Goal: Task Accomplishment & Management: Complete application form

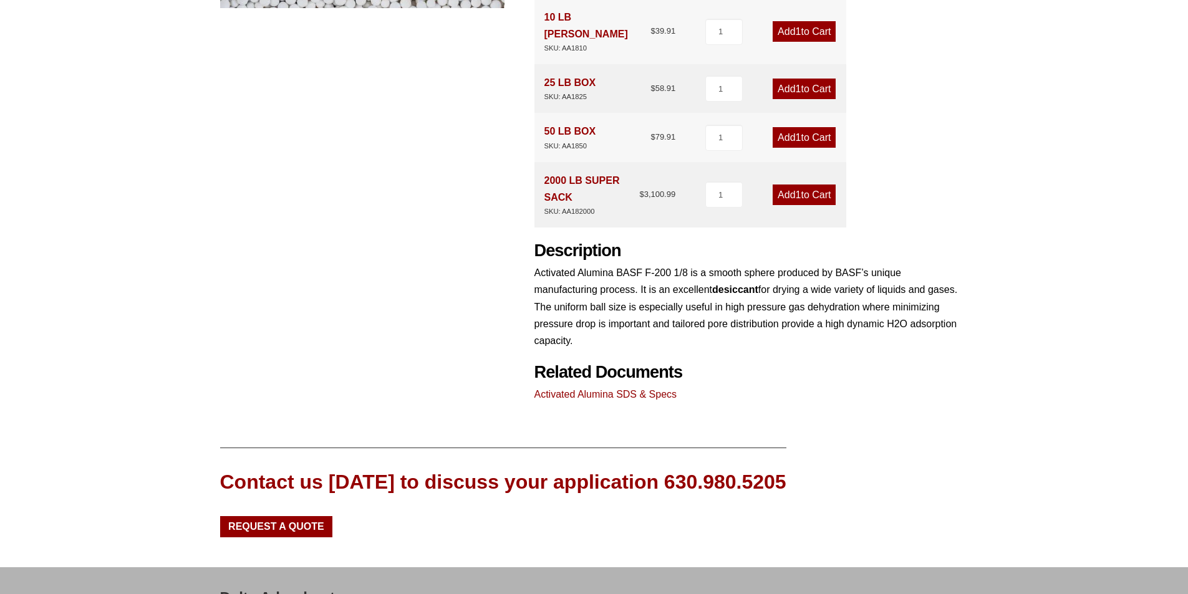
scroll to position [536, 0]
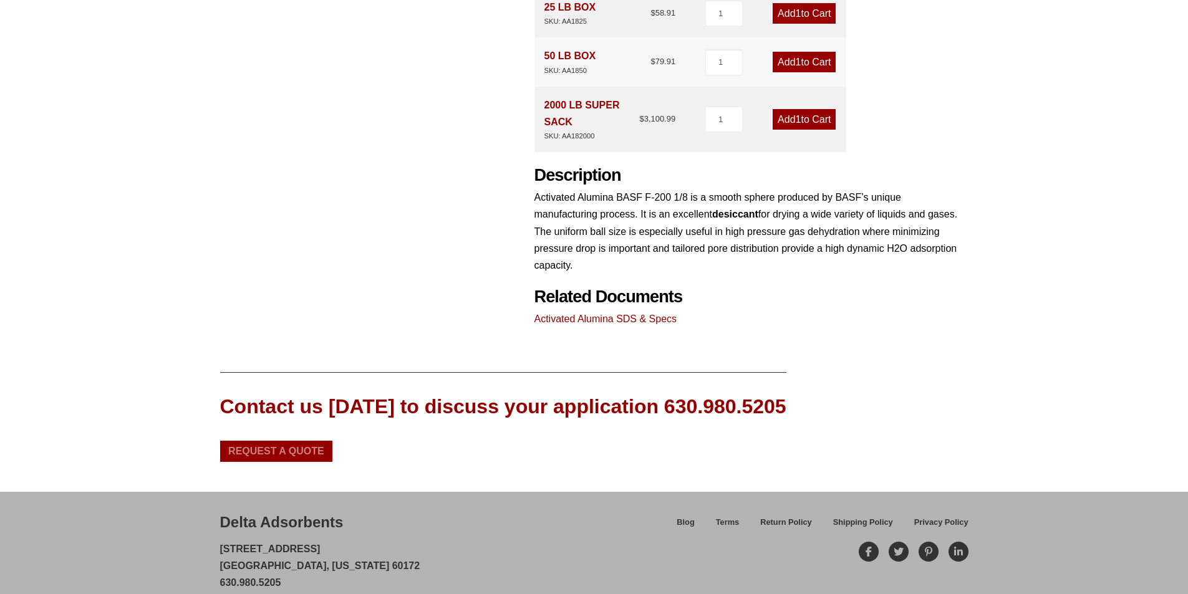
click at [308, 446] on span "Request a Quote" at bounding box center [276, 451] width 96 height 10
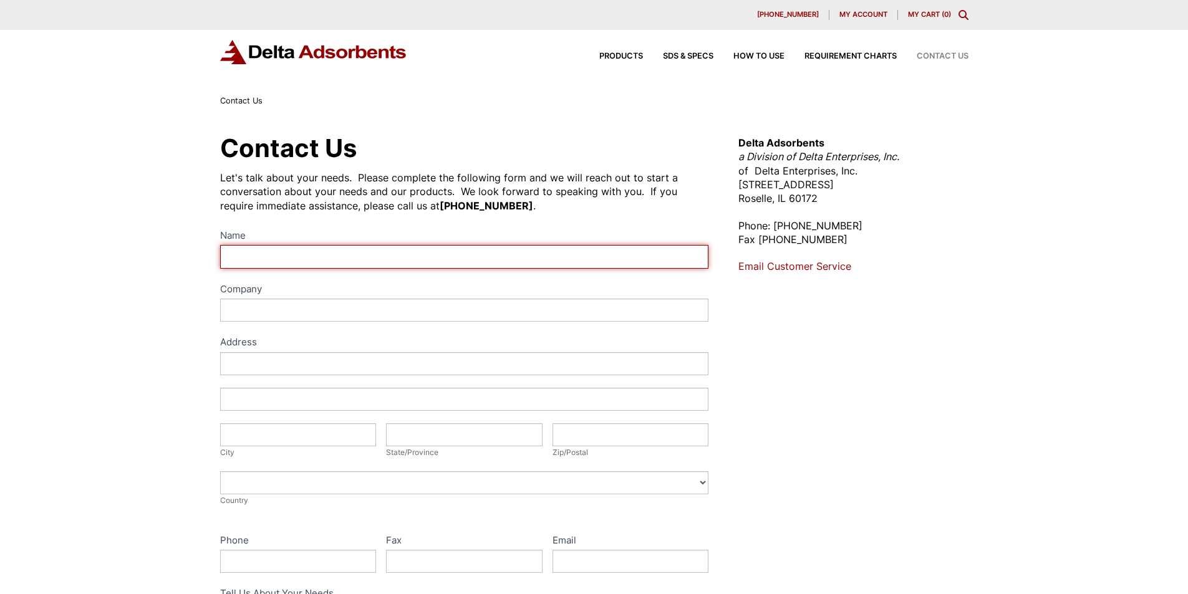
click at [296, 261] on input "Name" at bounding box center [464, 256] width 489 height 23
type input "Phil Pistorius"
type input "7409 North Hillrose Place"
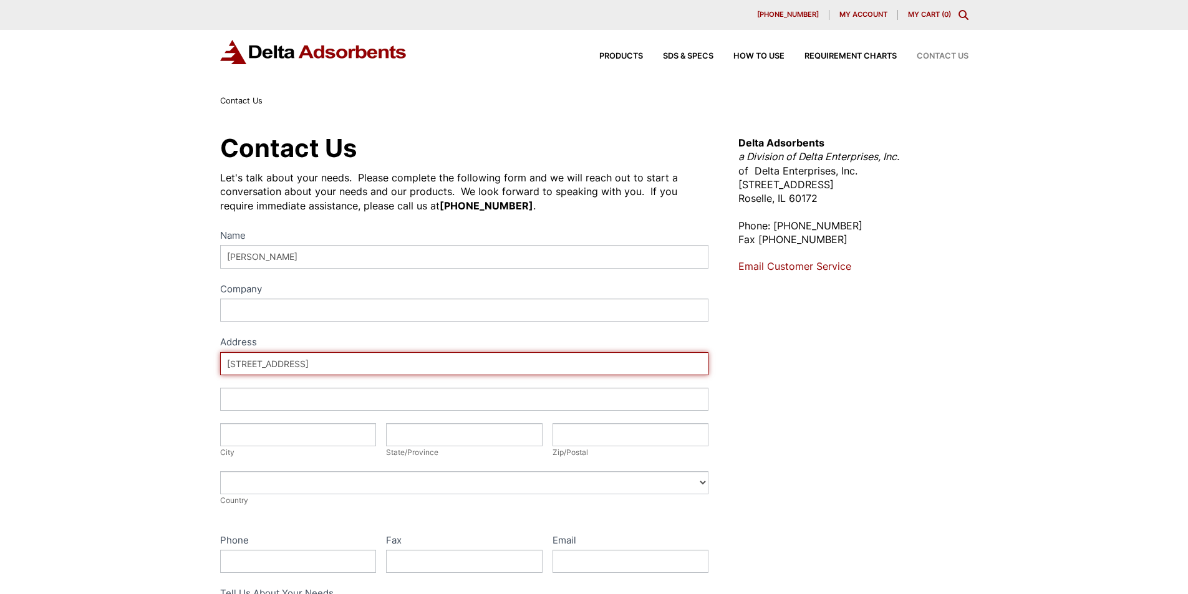
type input "Peoria"
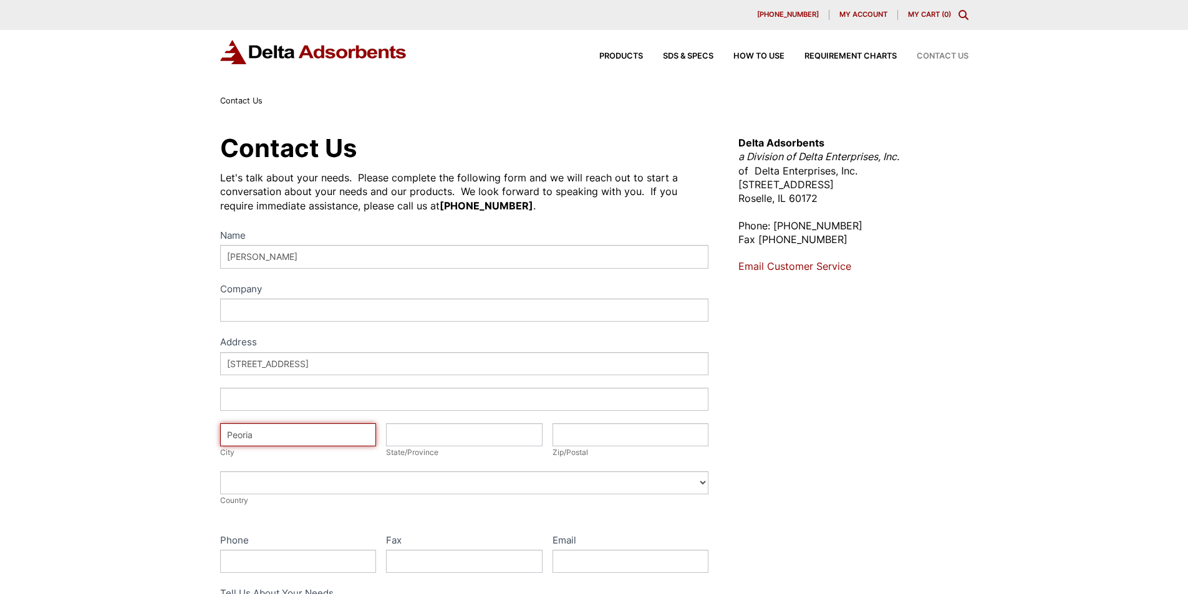
type input "Illinois"
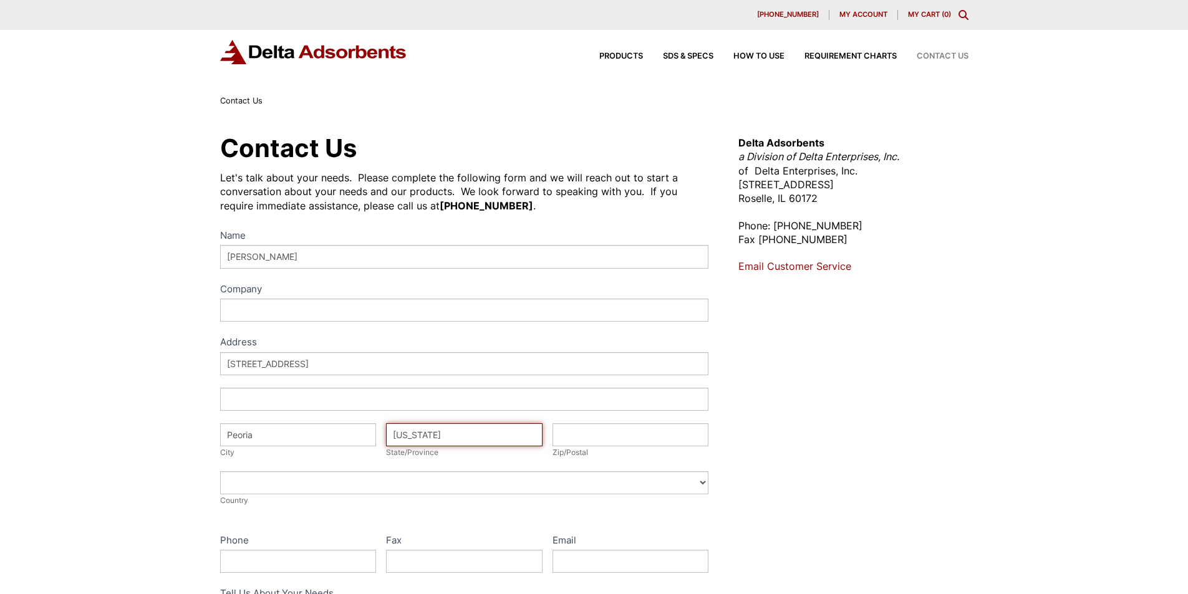
type input "61614"
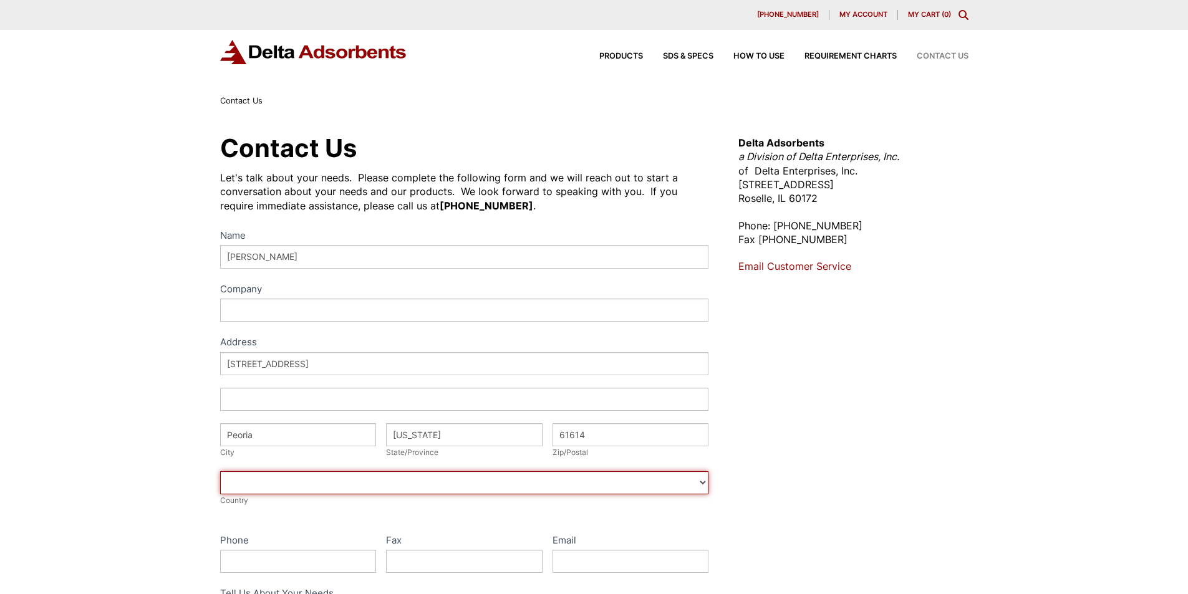
select select "United States"
type input "3092133674"
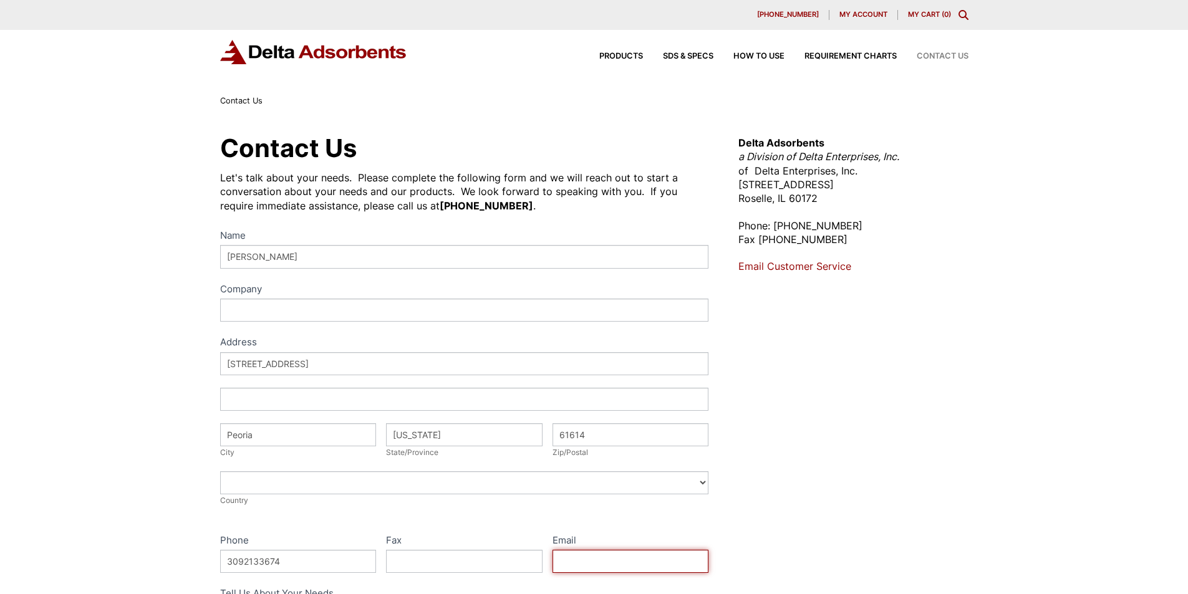
type input "ppistorius77@gmail.com"
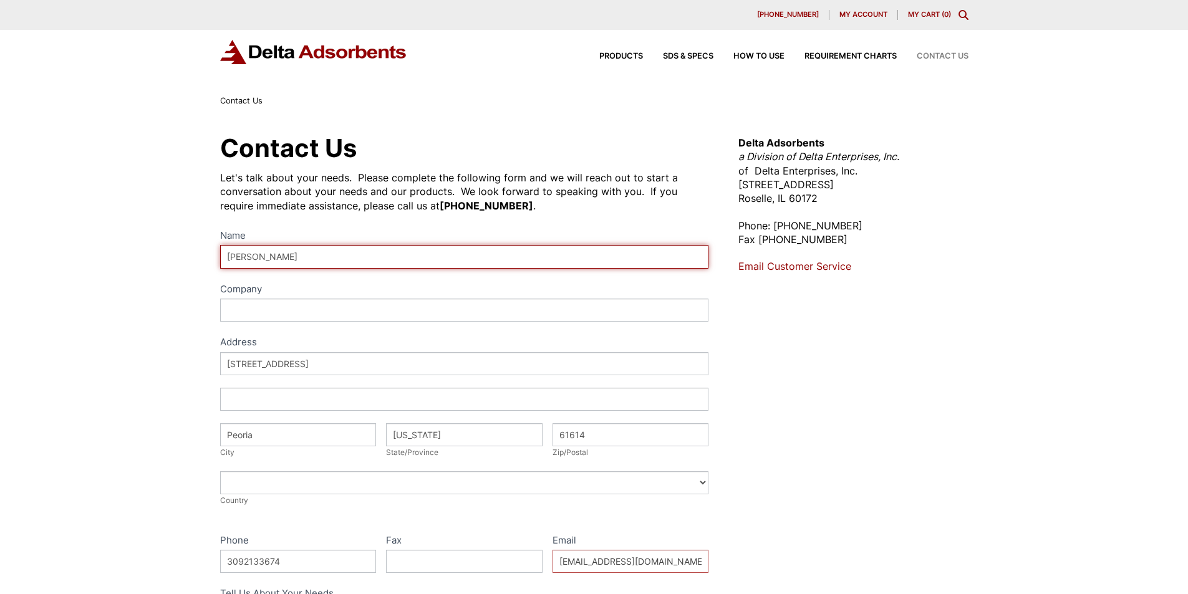
drag, startPoint x: 282, startPoint y: 252, endPoint x: 284, endPoint y: 259, distance: 7.7
click at [284, 259] on input "[PERSON_NAME]" at bounding box center [464, 256] width 489 height 23
type input "Decatur Foundry Decatur Foundry"
drag, startPoint x: 372, startPoint y: 256, endPoint x: 196, endPoint y: 252, distance: 175.3
click at [196, 252] on div "Contact Us Let's talk about your needs. Please complete the following form and …" at bounding box center [594, 451] width 1188 height 686
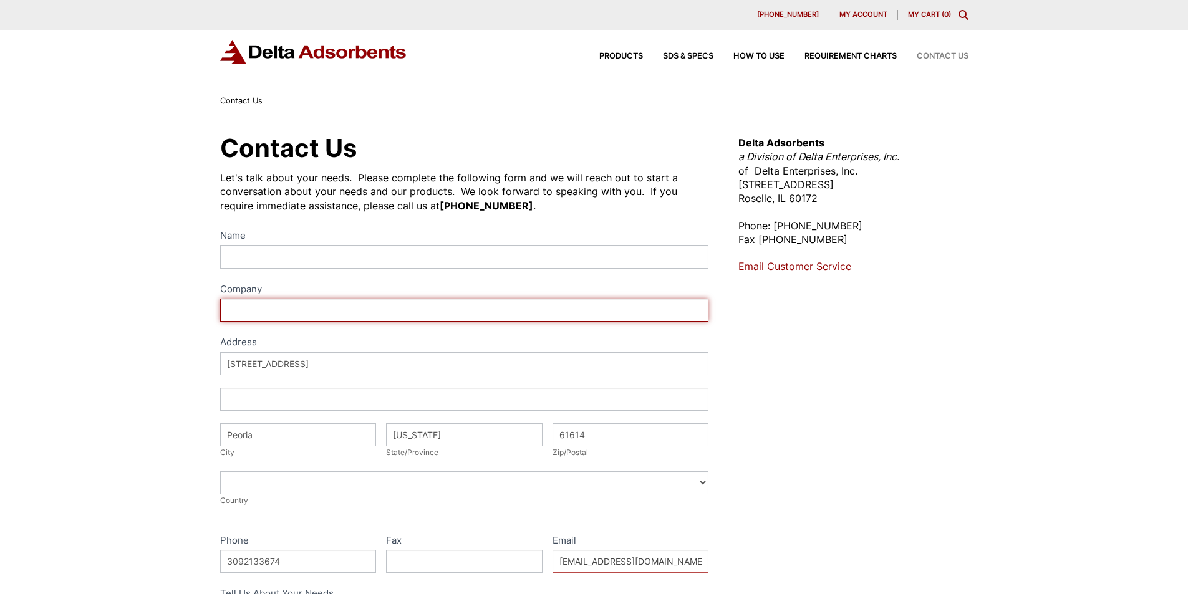
click at [249, 310] on input "Company" at bounding box center [464, 310] width 489 height 23
type input "Decatur Foundry"
type input "[PERSON_NAME]"
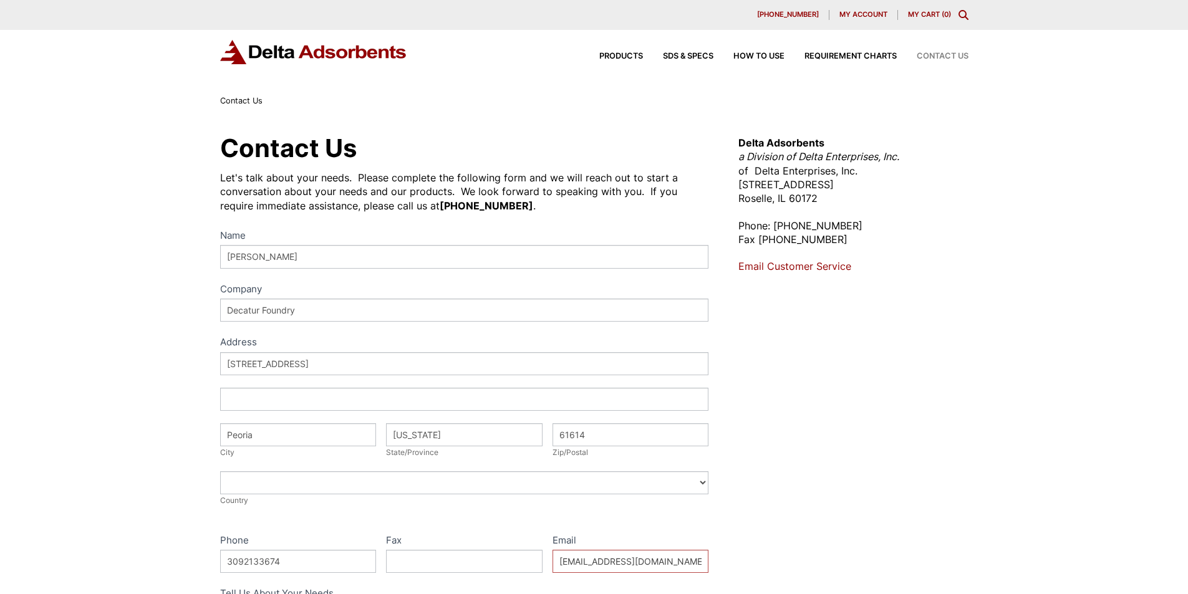
type input "[STREET_ADDRESS][US_STATE]"
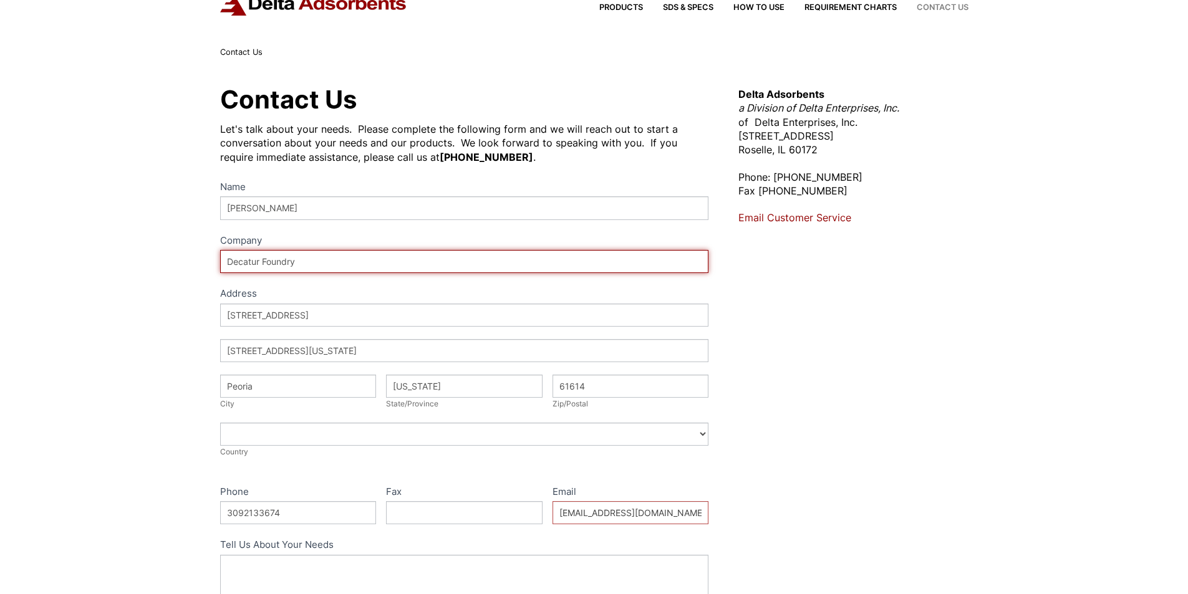
scroll to position [187, 0]
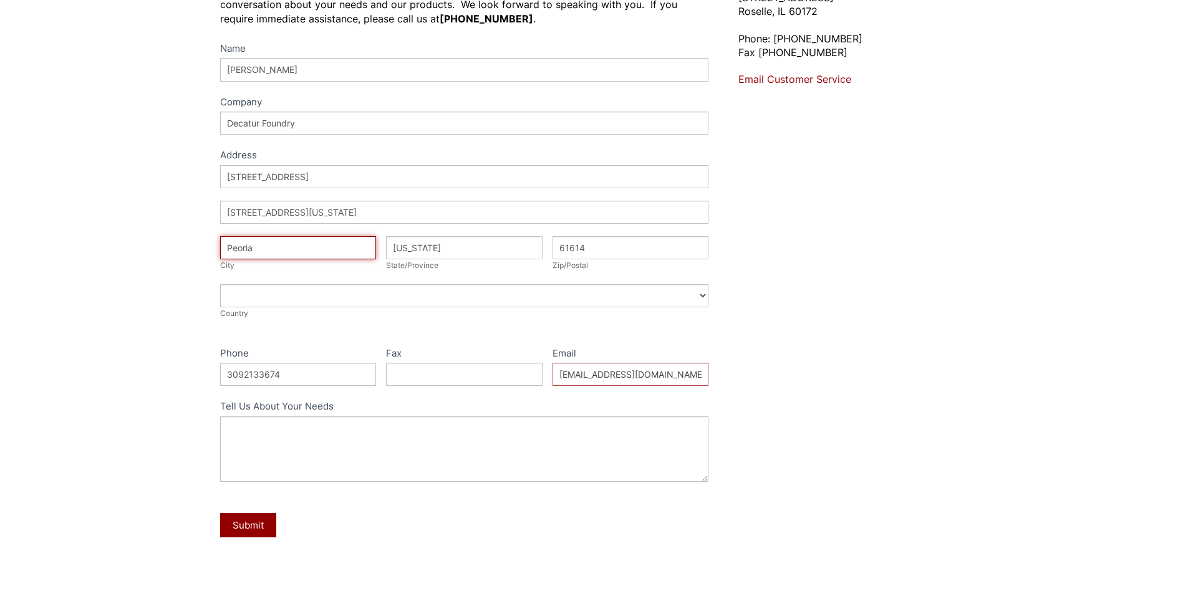
click at [299, 249] on input "Peoria" at bounding box center [298, 247] width 157 height 23
type input "Decatur"
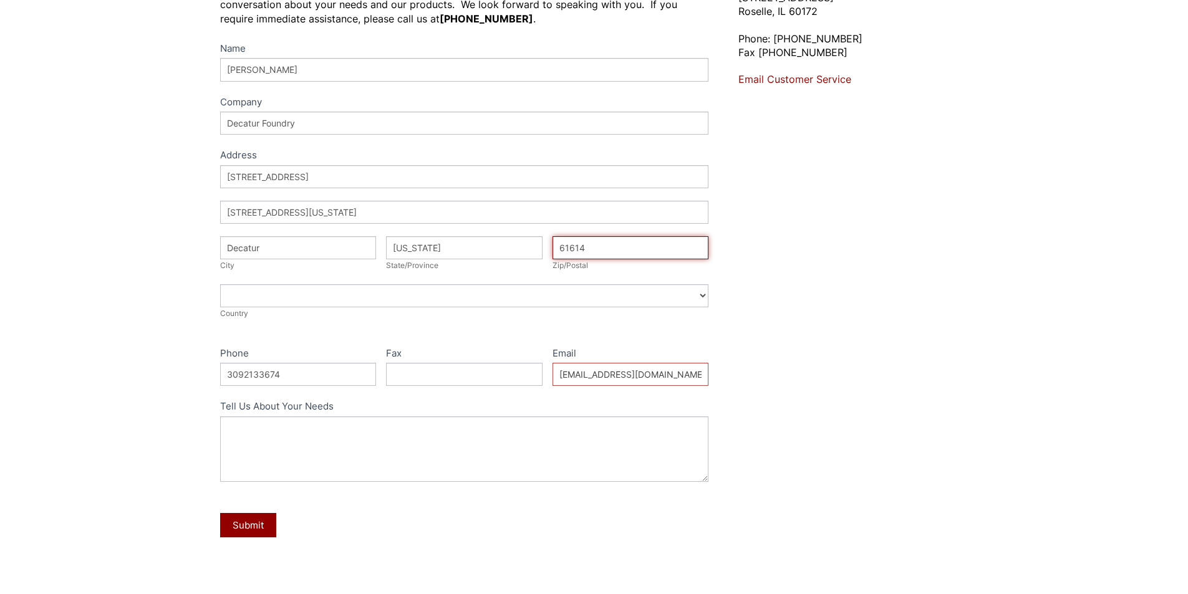
click at [598, 247] on input "61614" at bounding box center [630, 247] width 157 height 23
type input "62526"
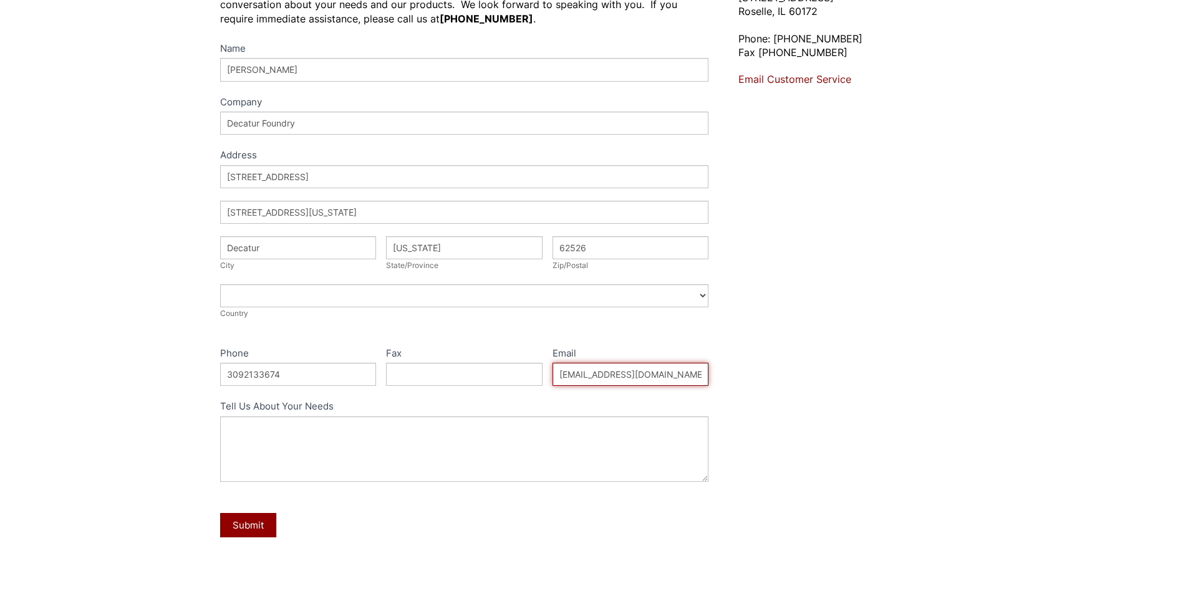
click at [601, 376] on input "ppistorius77@gmail.com" at bounding box center [630, 374] width 157 height 23
type input "[EMAIL_ADDRESS][DOMAIN_NAME]"
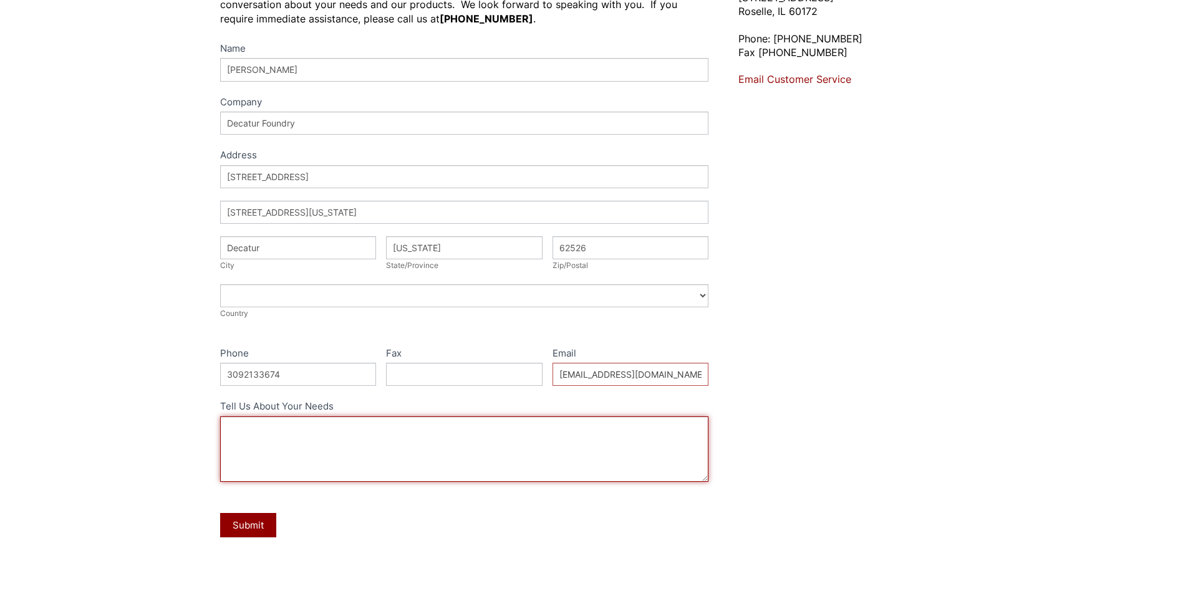
click at [285, 430] on textarea "Tell Us About Your Needs" at bounding box center [464, 449] width 489 height 65
type textarea "I need 48-50# boxes of the F200 1/8" and 12-50# boxes of the F200 1/4" Can you …"
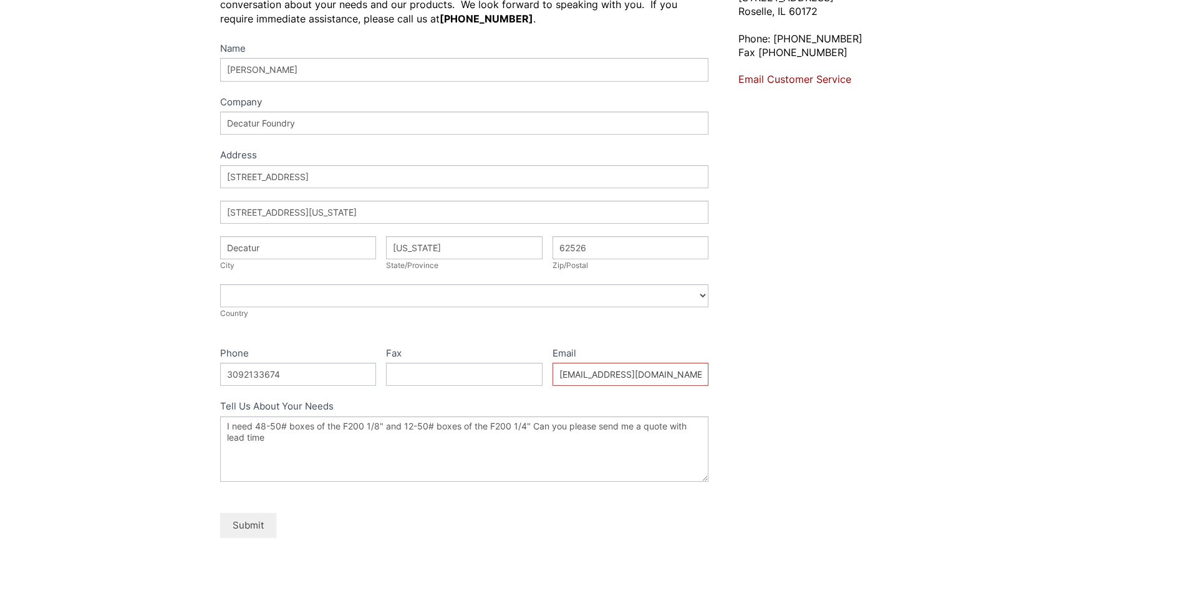
click at [255, 528] on button "Submit" at bounding box center [248, 525] width 56 height 24
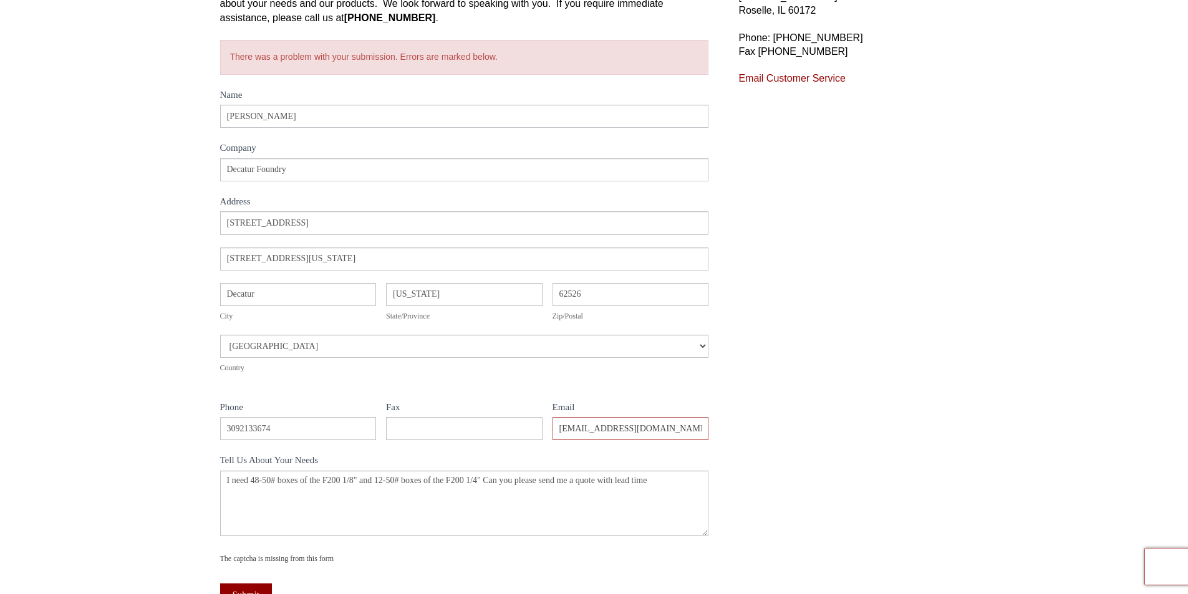
scroll to position [187, 0]
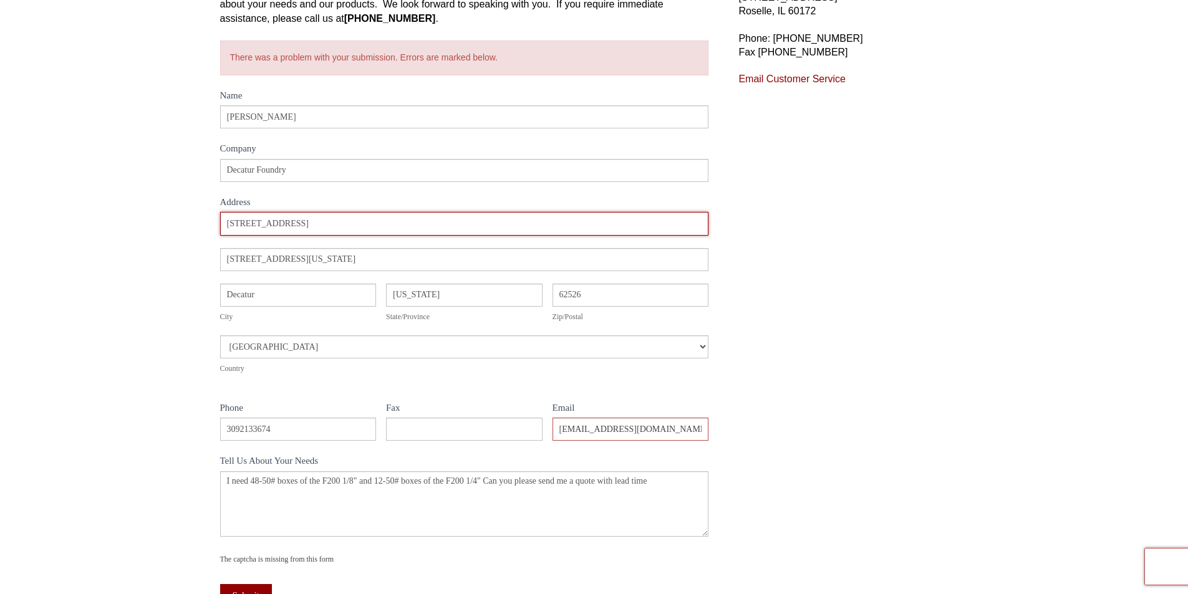
click at [330, 221] on input "[STREET_ADDRESS]" at bounding box center [464, 223] width 489 height 23
type input "7"
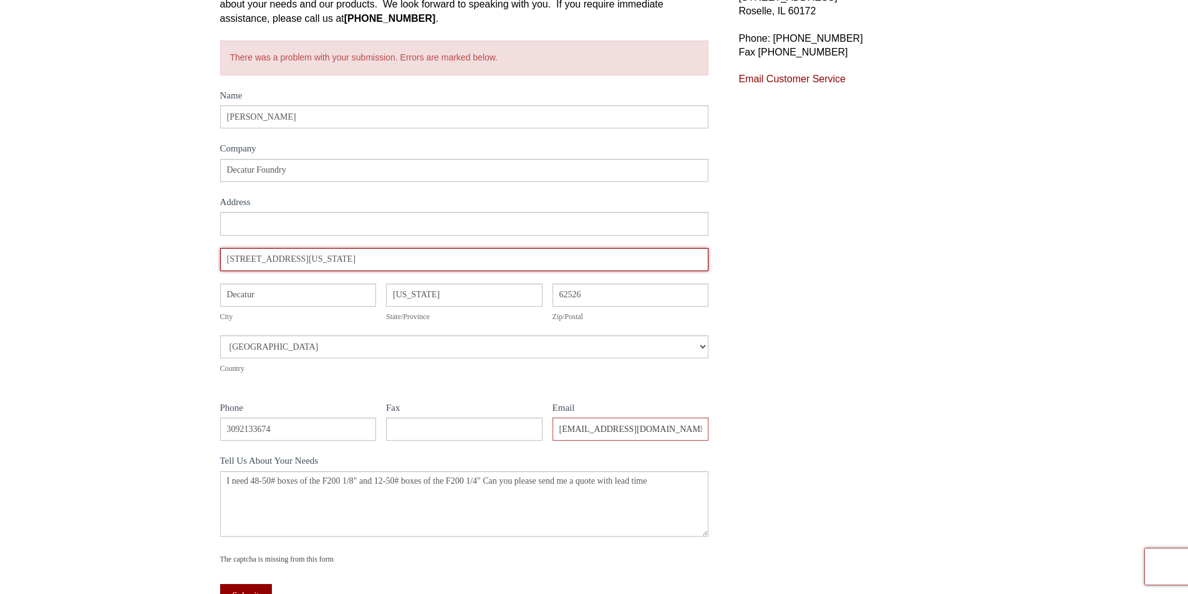
drag, startPoint x: 295, startPoint y: 257, endPoint x: 146, endPoint y: 243, distance: 149.7
click at [146, 243] on div "Contact Us Let's talk about your needs. Please complete the following form and …" at bounding box center [594, 299] width 1188 height 756
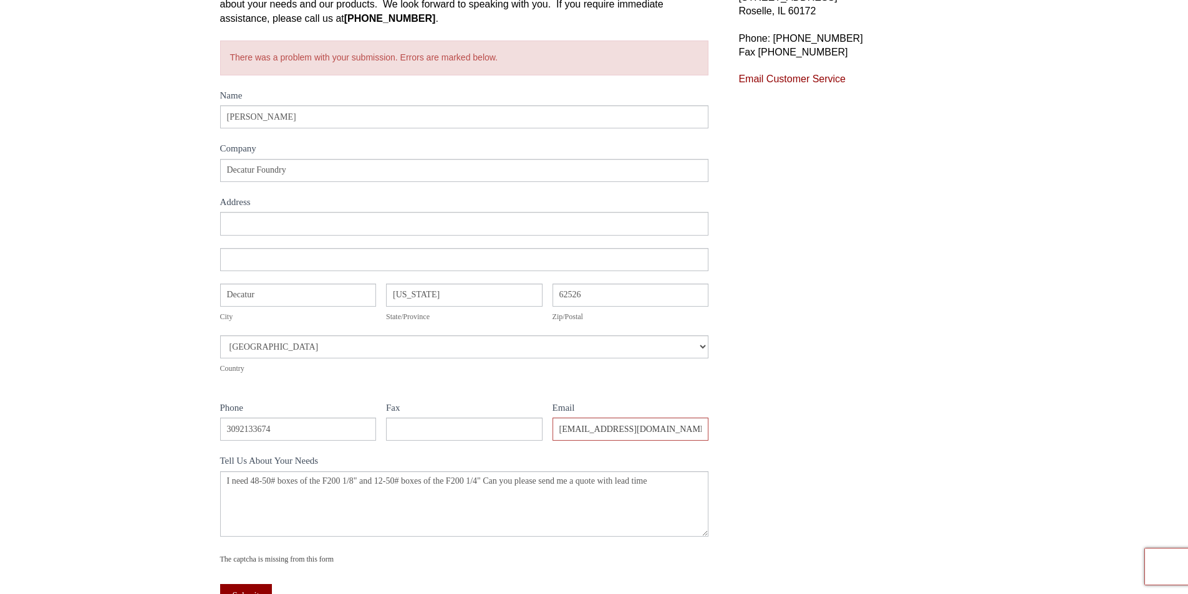
click at [162, 190] on div "Contact Us Let's talk about your needs. Please complete the following form and …" at bounding box center [594, 299] width 1188 height 756
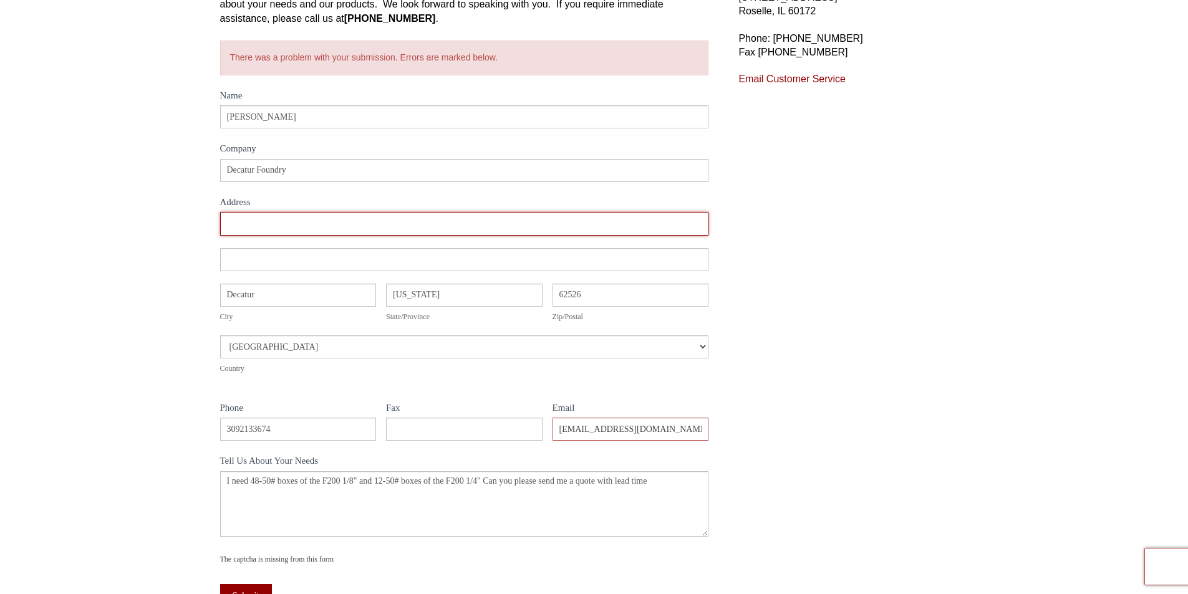
click at [234, 223] on input "Address" at bounding box center [464, 223] width 489 height 23
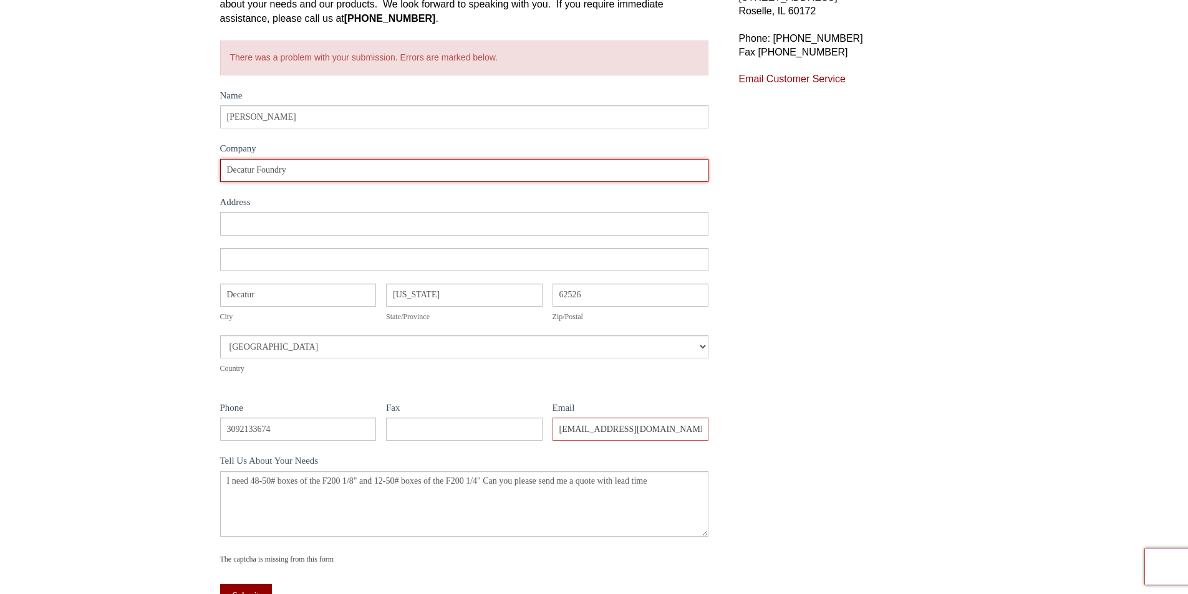
click at [279, 168] on input "Decatur Foundry" at bounding box center [464, 170] width 489 height 23
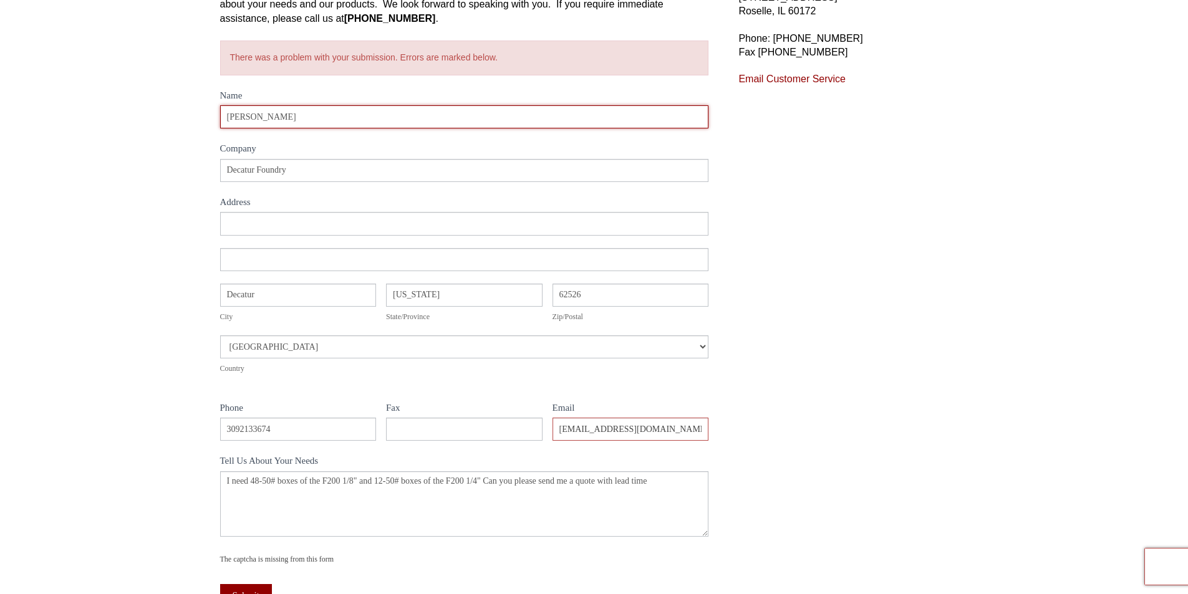
click at [285, 120] on input "Phil Pistorius" at bounding box center [464, 116] width 489 height 23
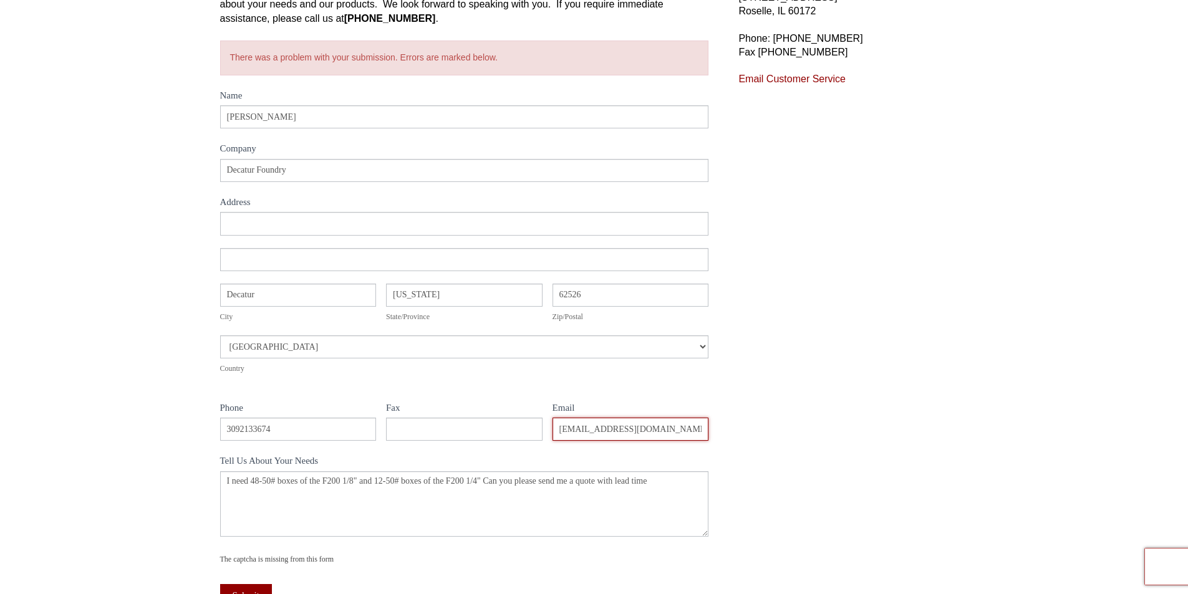
drag, startPoint x: 685, startPoint y: 433, endPoint x: 186, endPoint y: 431, distance: 499.5
click at [186, 431] on div "Contact Us Let's talk about your needs. Please complete the following form and …" at bounding box center [594, 299] width 1188 height 756
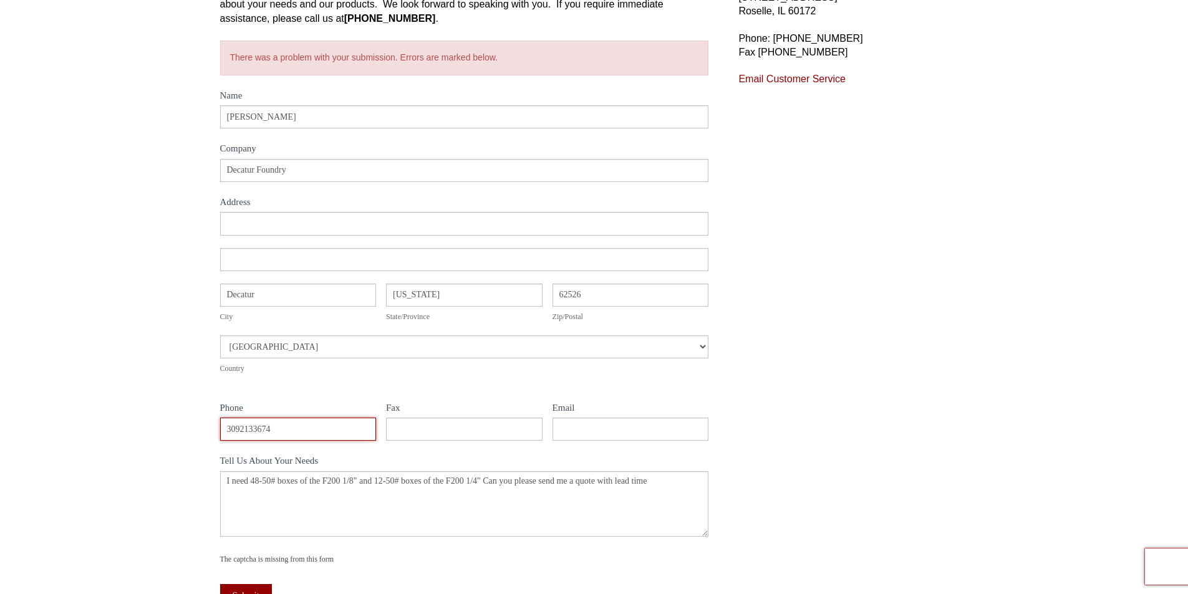
drag, startPoint x: 286, startPoint y: 421, endPoint x: 138, endPoint y: 430, distance: 148.1
click at [138, 430] on div "Contact Us Let's talk about your needs. Please complete the following form and …" at bounding box center [594, 299] width 1188 height 756
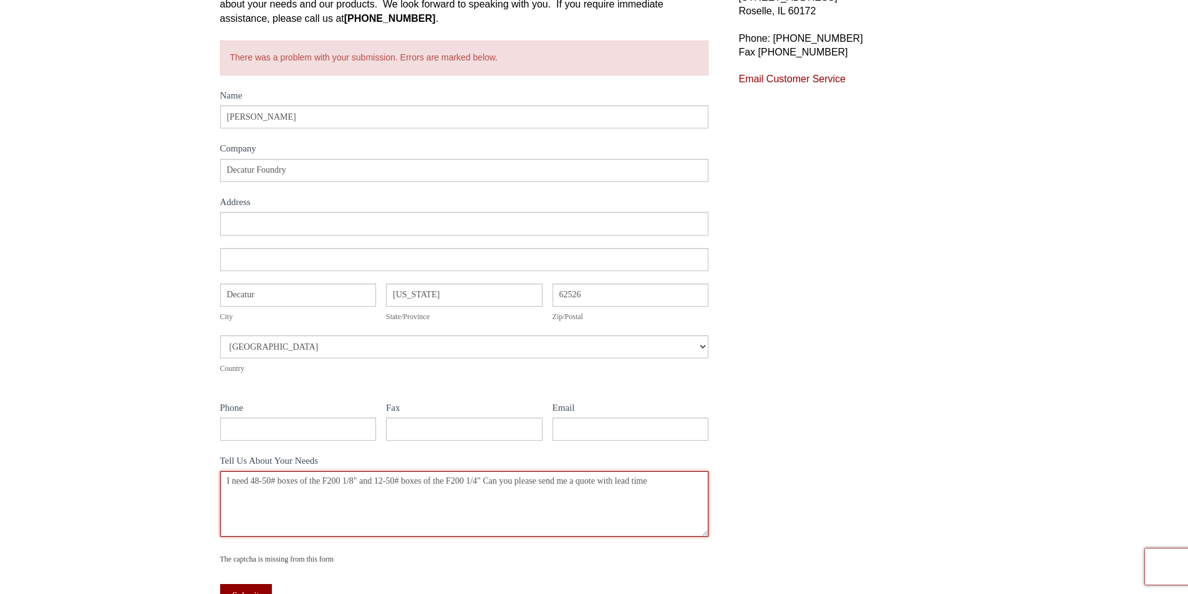
drag, startPoint x: 669, startPoint y: 481, endPoint x: 199, endPoint y: 468, distance: 470.4
click at [200, 467] on div "Contact Us Let's talk about your needs. Please complete the following form and …" at bounding box center [594, 299] width 1188 height 756
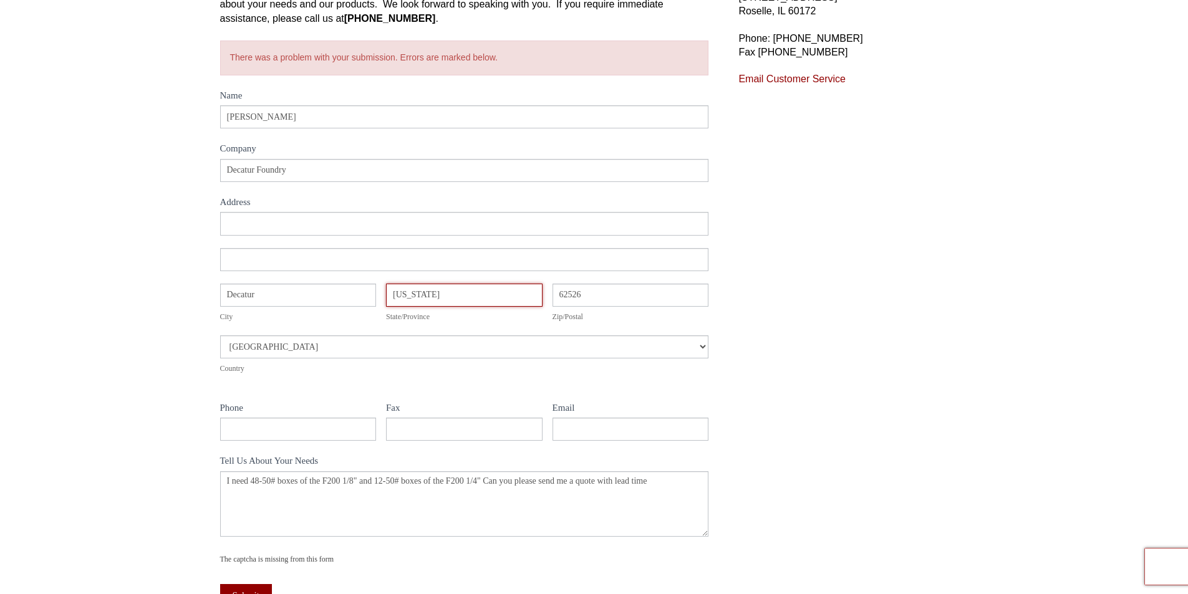
drag, startPoint x: 474, startPoint y: 291, endPoint x: 317, endPoint y: 286, distance: 156.6
click at [317, 286] on div "Address Address City Decatur City State/Province Illinois State/Province Zip/Po…" at bounding box center [464, 299] width 489 height 175
drag, startPoint x: 317, startPoint y: 286, endPoint x: 183, endPoint y: 290, distance: 134.7
click at [183, 290] on div "Contact Us Let's talk about your needs. Please complete the following form and …" at bounding box center [594, 299] width 1188 height 756
drag, startPoint x: 595, startPoint y: 296, endPoint x: 508, endPoint y: 292, distance: 87.4
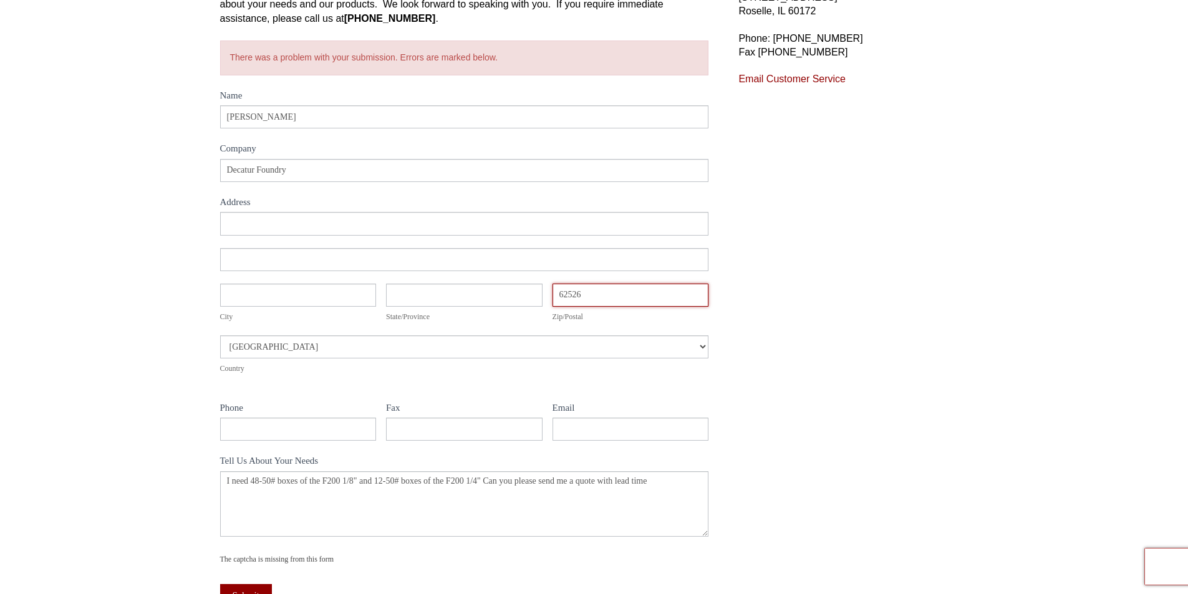
click at [508, 292] on div "Address Address City City State/Province State/Province Zip/Postal 62526 Zip/Po…" at bounding box center [464, 299] width 489 height 175
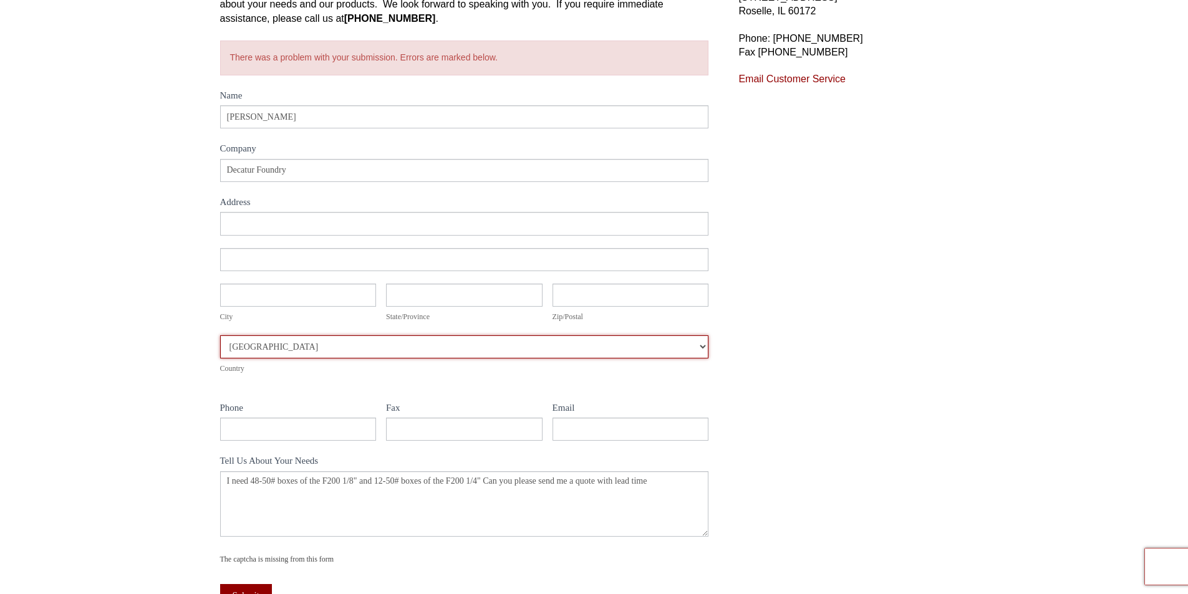
drag, startPoint x: 306, startPoint y: 342, endPoint x: 107, endPoint y: 323, distance: 199.8
click at [107, 323] on div "Contact Us Let's talk about your needs. Please complete the following form and …" at bounding box center [594, 299] width 1188 height 756
click at [275, 350] on select "Afghanistan Aland Islands Albania Algeria American Samoa Andorra Angola Anguill…" at bounding box center [464, 346] width 489 height 23
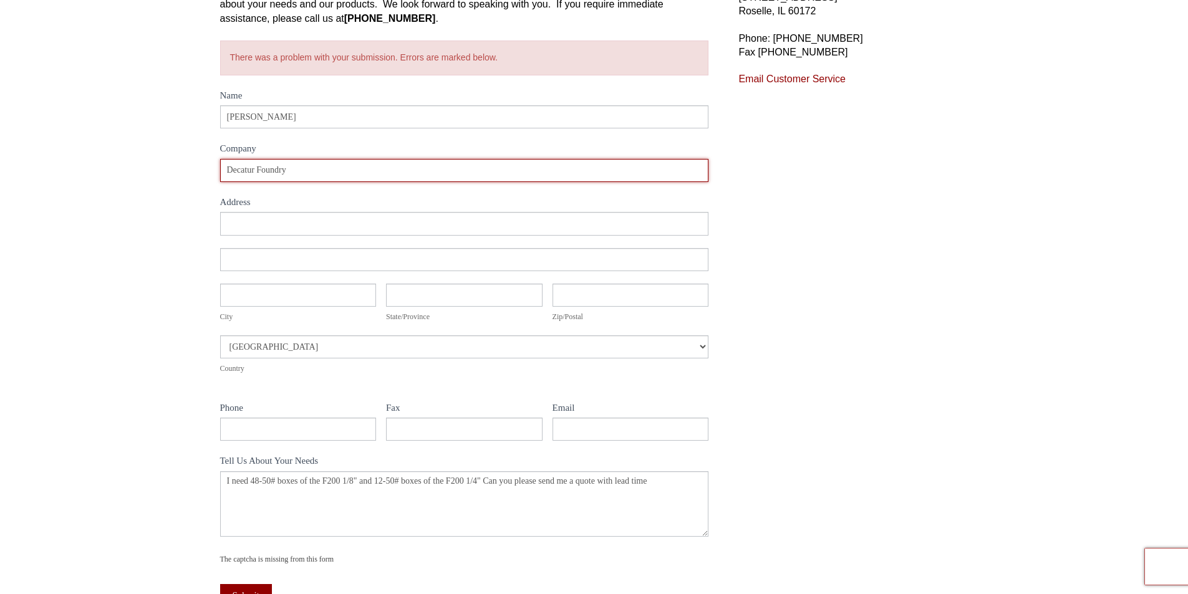
drag, startPoint x: 271, startPoint y: 172, endPoint x: 122, endPoint y: 153, distance: 150.2
click at [122, 153] on div "Contact Us Let's talk about your needs. Please complete the following form and …" at bounding box center [594, 299] width 1188 height 756
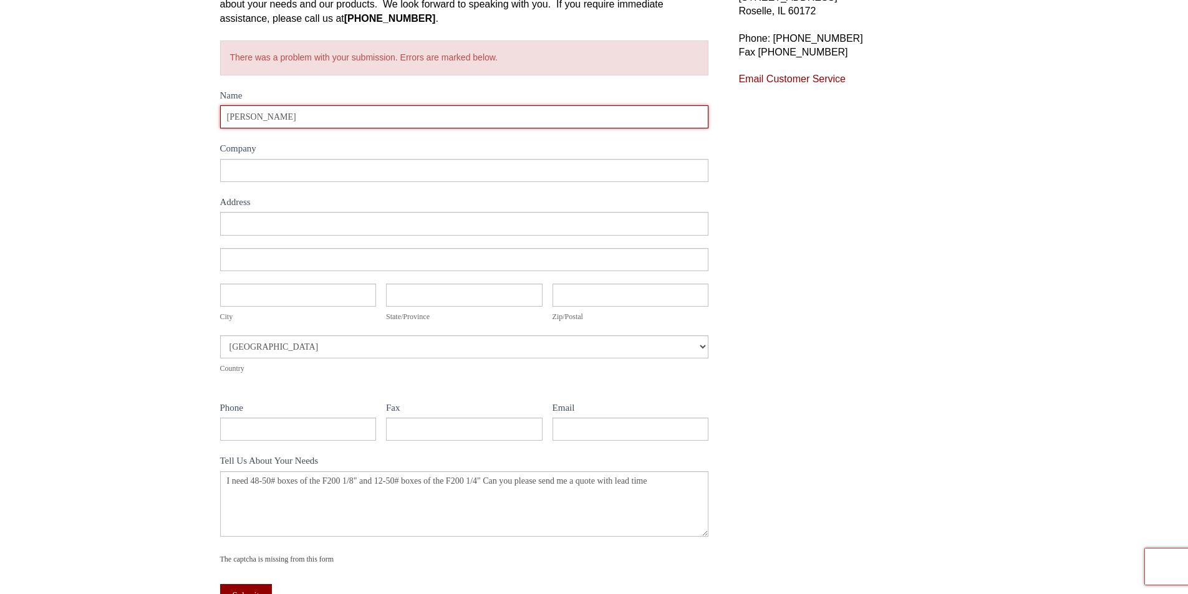
drag, startPoint x: 289, startPoint y: 115, endPoint x: 132, endPoint y: 100, distance: 157.8
click at [132, 100] on div "Contact Us Let's talk about your needs. Please complete the following form and …" at bounding box center [594, 299] width 1188 height 756
click at [270, 122] on input "Name" at bounding box center [464, 116] width 489 height 23
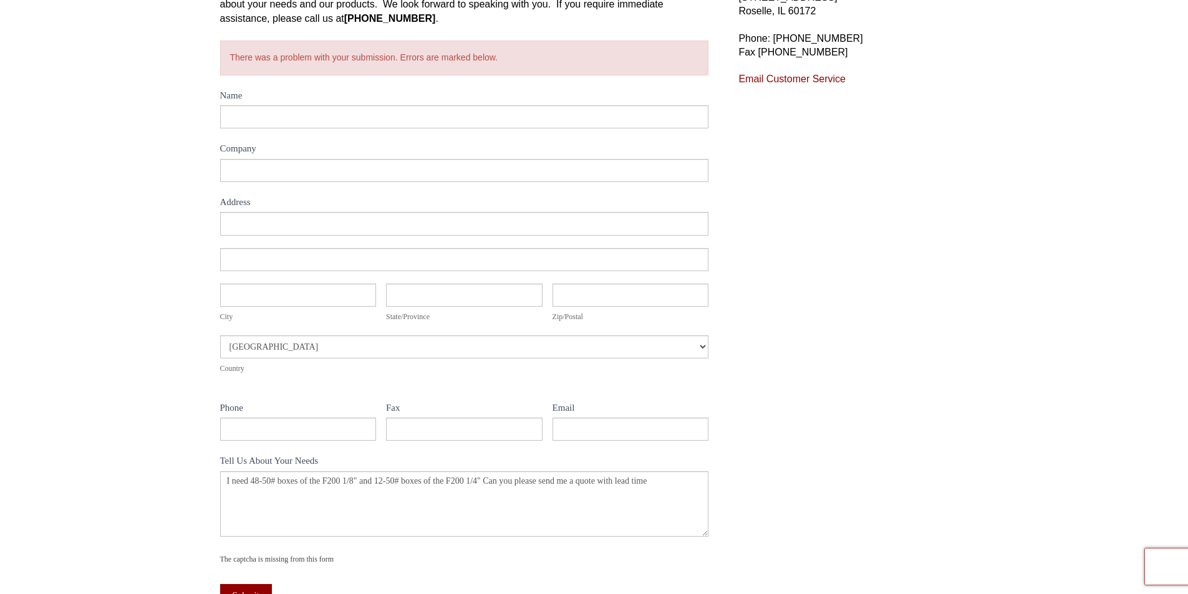
click at [534, 148] on label "Company" at bounding box center [464, 150] width 489 height 18
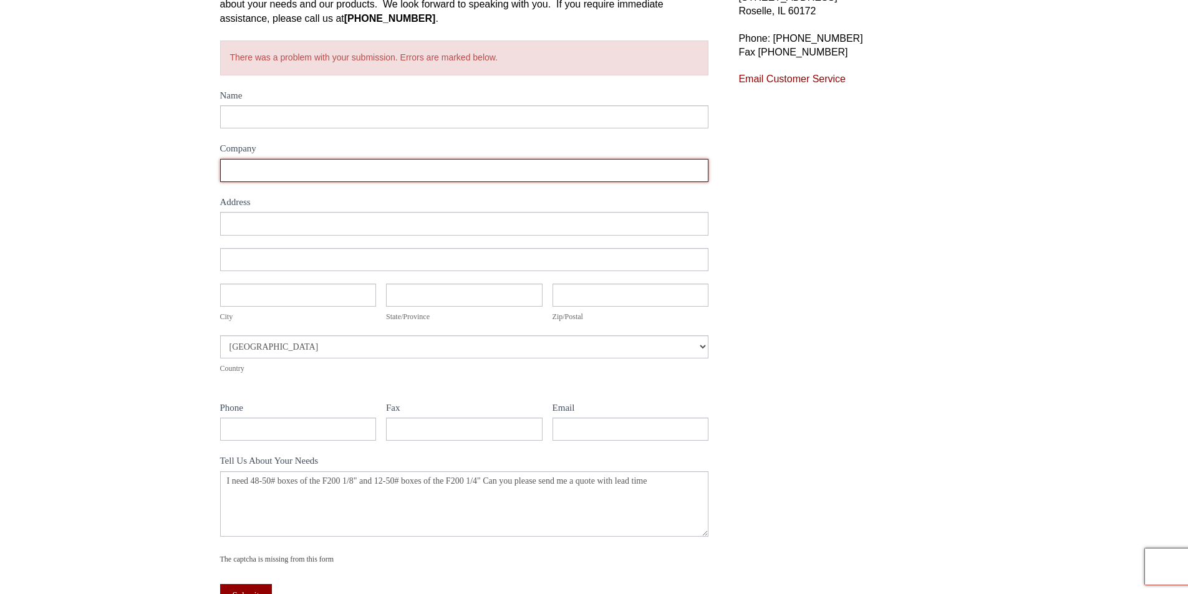
click at [534, 159] on input "Company" at bounding box center [464, 170] width 489 height 23
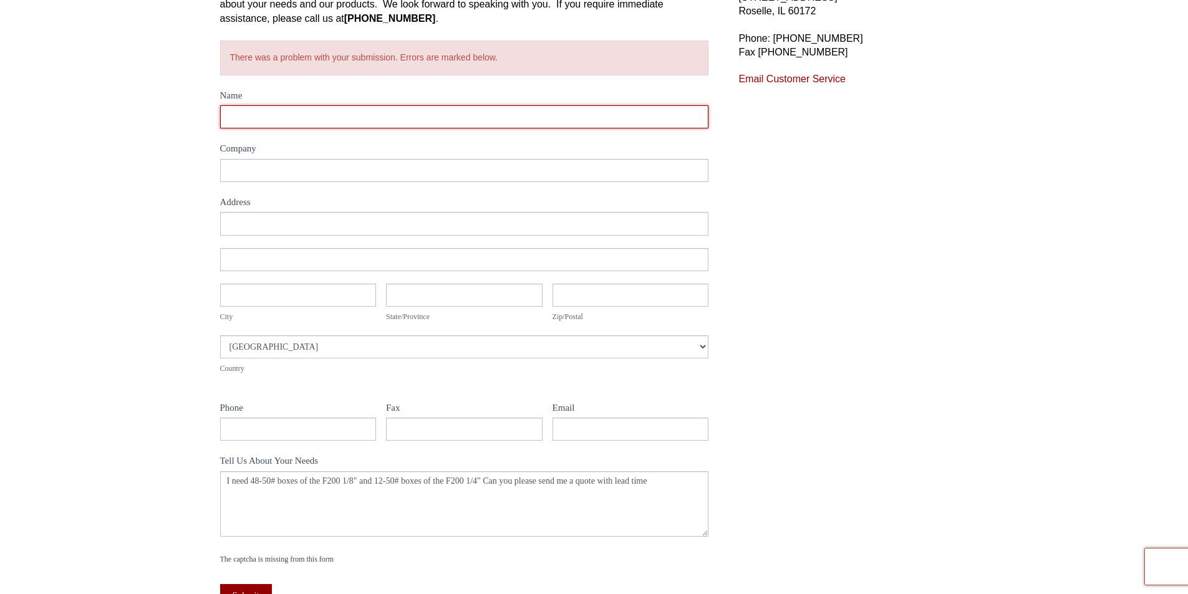
click at [298, 118] on input "Name" at bounding box center [464, 116] width 489 height 23
type input "Phil Pistorius"
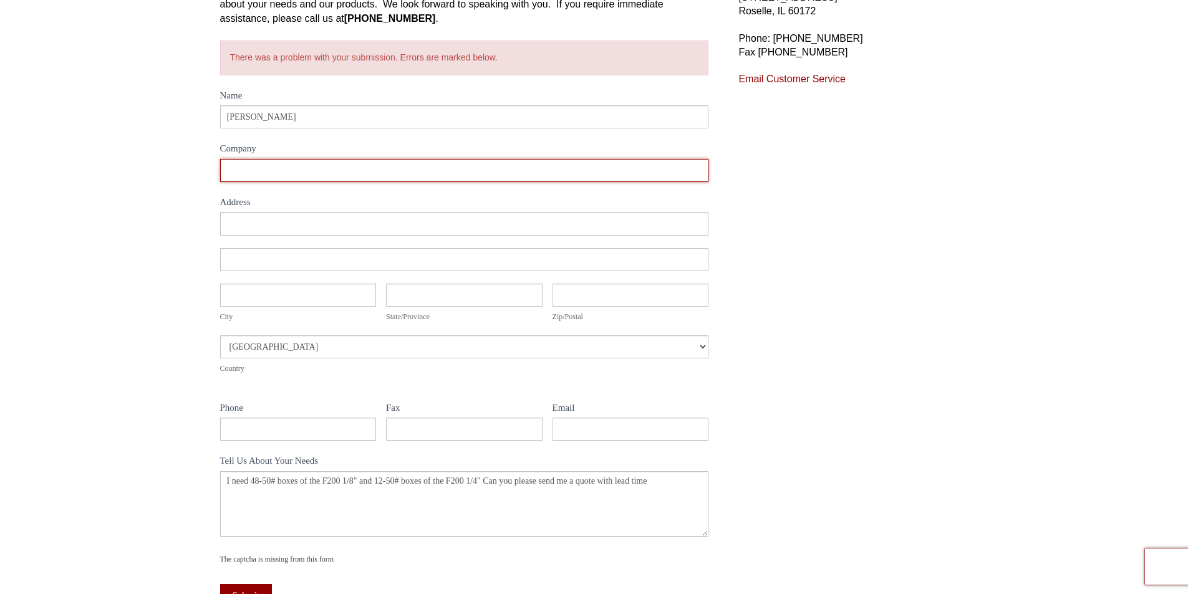
click at [300, 172] on input "Company" at bounding box center [464, 170] width 489 height 23
type input "Decatur Foundry"
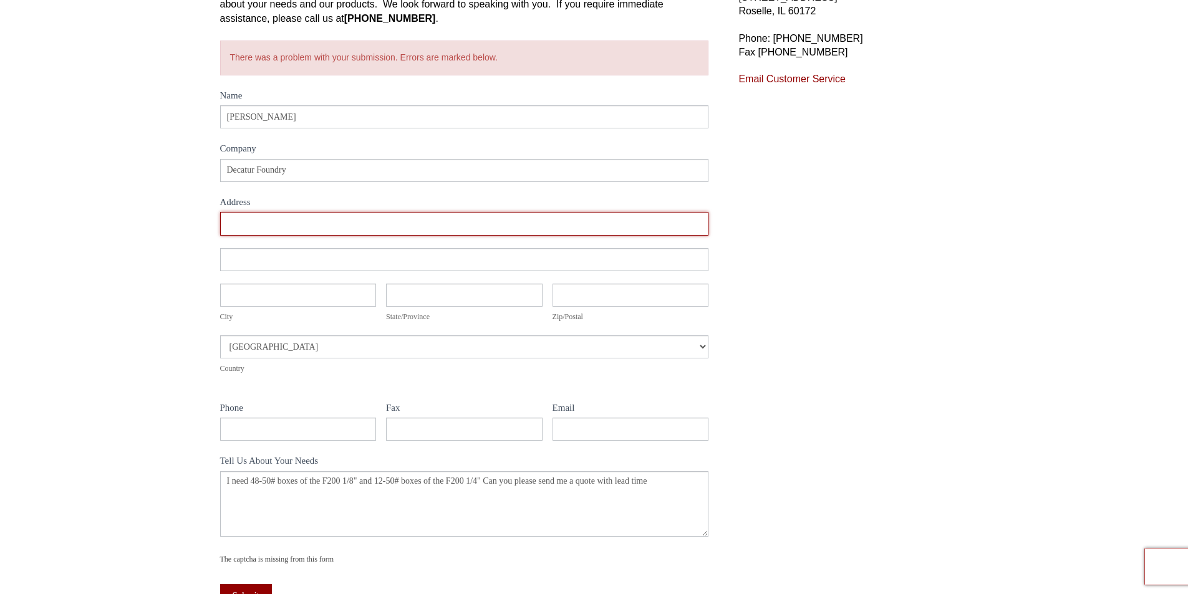
click at [302, 216] on input "Address" at bounding box center [464, 223] width 489 height 23
type input "1745 North Illinois Street"
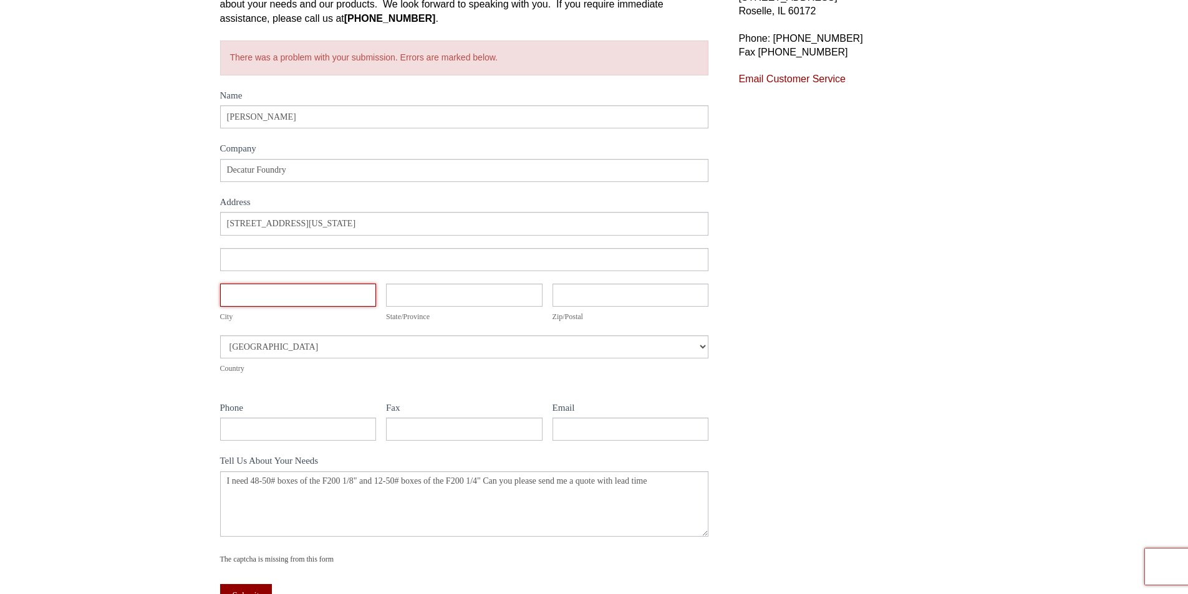
click at [293, 287] on input "City" at bounding box center [298, 295] width 157 height 23
click at [263, 300] on input "Peoria" at bounding box center [298, 295] width 157 height 23
type input "Decatur"
click at [430, 301] on input "State/Province" at bounding box center [464, 295] width 157 height 23
type input "Illinois"
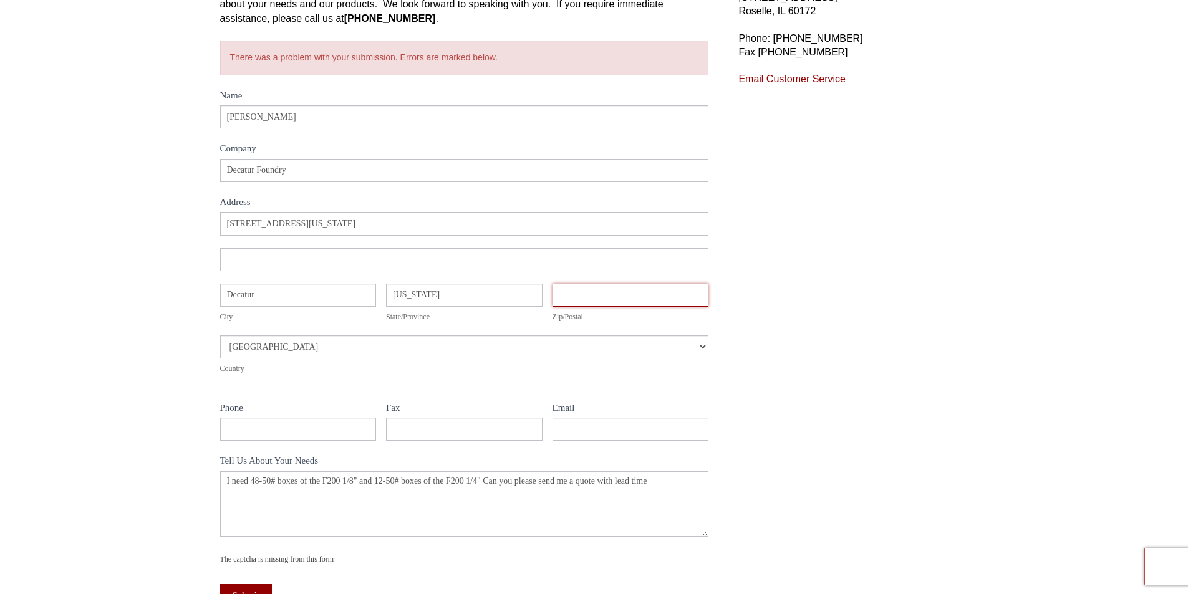
click at [591, 299] on input "Zip/Postal" at bounding box center [630, 295] width 157 height 23
type input "62526"
click at [279, 433] on input "Phone" at bounding box center [298, 429] width 157 height 23
type input "3092133674"
click at [571, 413] on label "Email" at bounding box center [630, 409] width 157 height 18
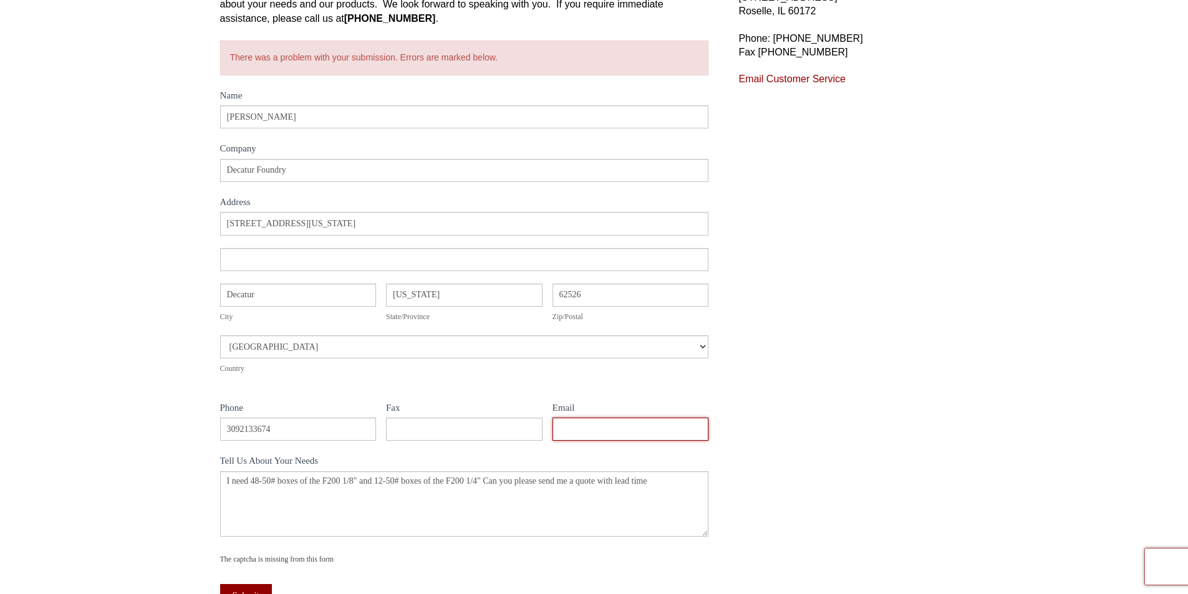
click at [571, 418] on input "Email" at bounding box center [630, 429] width 157 height 23
click at [584, 434] on input "Email" at bounding box center [630, 429] width 157 height 23
type input "ppistorius@decaturfoundry.com"
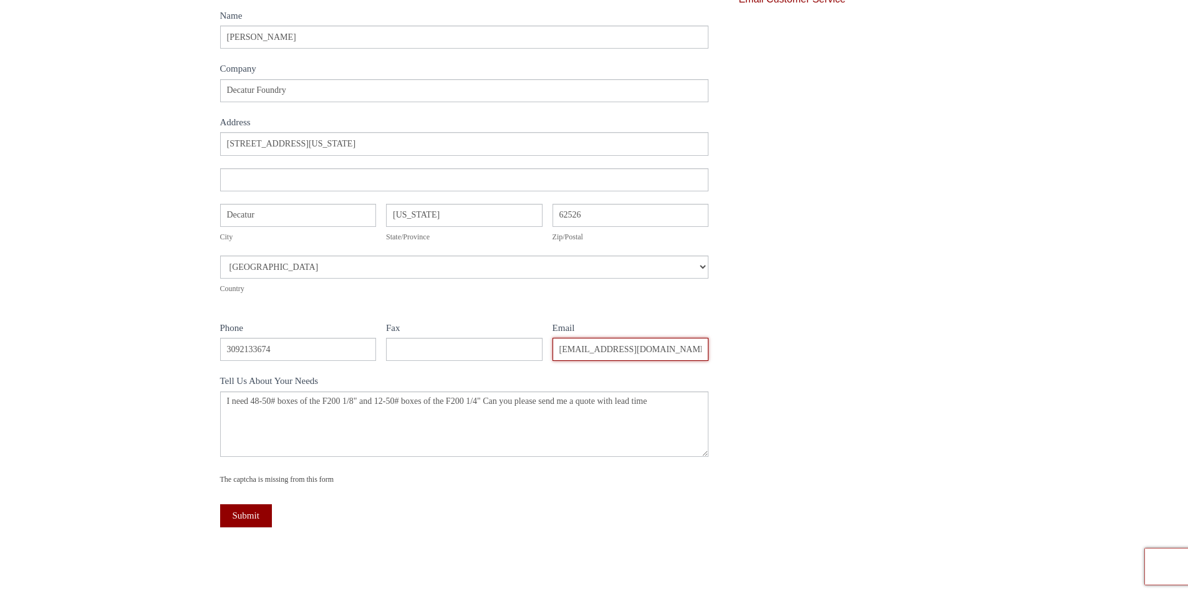
scroll to position [374, 0]
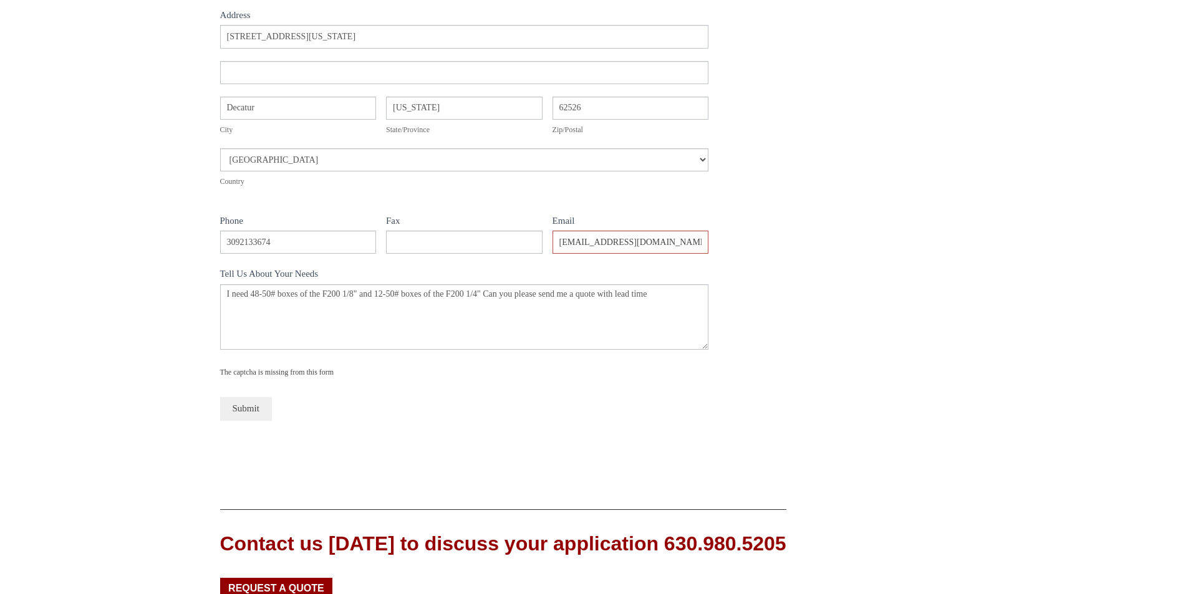
click at [252, 407] on button "Submit" at bounding box center [246, 408] width 52 height 23
